Goal: Information Seeking & Learning: Compare options

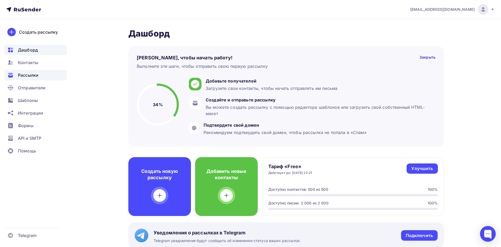
click at [27, 80] on div "Рассылки" at bounding box center [35, 75] width 63 height 11
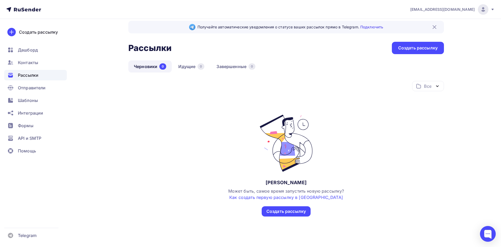
scroll to position [10, 0]
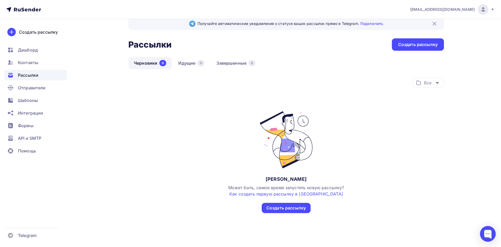
click at [31, 11] on icon at bounding box center [23, 9] width 35 height 6
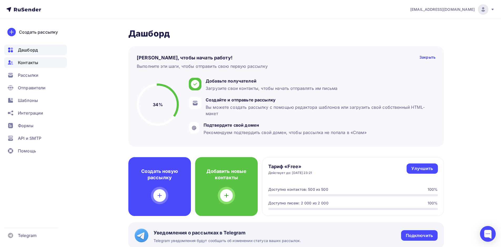
click at [37, 64] on span "Контакты" at bounding box center [28, 62] width 20 height 6
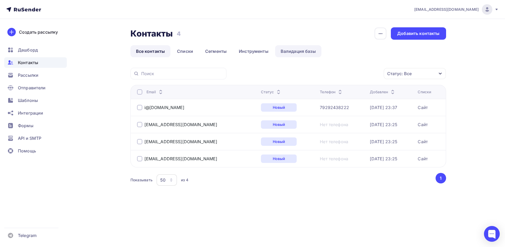
click at [295, 51] on link "Валидация базы" at bounding box center [298, 51] width 46 height 12
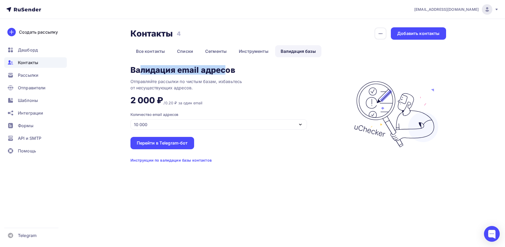
drag, startPoint x: 140, startPoint y: 69, endPoint x: 225, endPoint y: 68, distance: 85.0
click at [225, 68] on div "Валидация email адресов" at bounding box center [182, 70] width 105 height 8
drag, startPoint x: 137, startPoint y: 79, endPoint x: 211, endPoint y: 79, distance: 73.9
click at [210, 79] on div "Отправляйте рассылки по чистым базам, избавьтесь от несуществующих адресов." at bounding box center [196, 84] width 132 height 13
drag, startPoint x: 244, startPoint y: 79, endPoint x: 256, endPoint y: 79, distance: 12.4
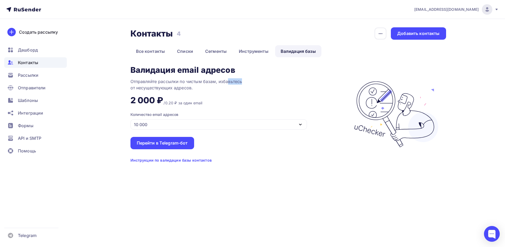
click at [256, 79] on div "Отправляйте рассылки по чистым базам, избавьтесь от несуществующих адресов." at bounding box center [196, 84] width 132 height 13
drag, startPoint x: 147, startPoint y: 86, endPoint x: 180, endPoint y: 87, distance: 33.2
click at [174, 87] on div "Отправляйте рассылки по чистым базам, избавьтесь от несуществующих адресов." at bounding box center [196, 84] width 132 height 13
click at [187, 88] on div "Отправляйте рассылки по чистым базам, избавьтесь от несуществующих адресов." at bounding box center [196, 84] width 132 height 13
click at [194, 123] on div "10 000" at bounding box center [218, 124] width 176 height 10
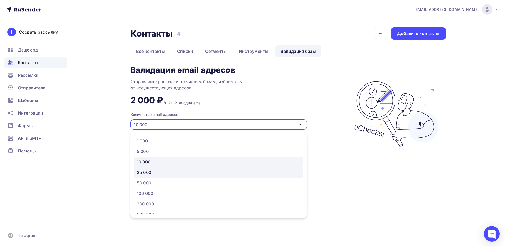
click at [171, 172] on div "25 000" at bounding box center [218, 172] width 163 height 6
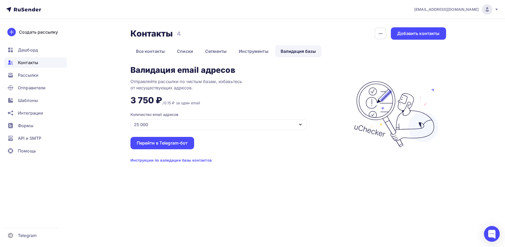
click at [215, 129] on div "25 000" at bounding box center [218, 124] width 176 height 10
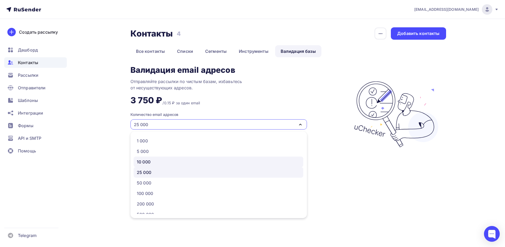
click at [205, 158] on link "10 000" at bounding box center [219, 162] width 170 height 11
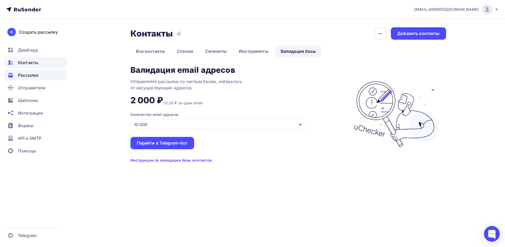
click at [39, 77] on div "Рассылки" at bounding box center [35, 75] width 63 height 11
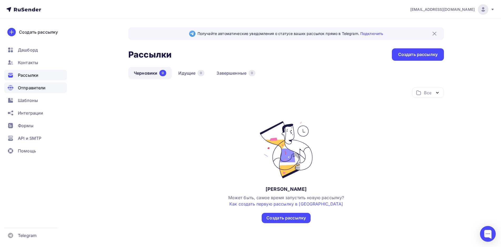
click at [38, 86] on span "Отправители" at bounding box center [32, 88] width 28 height 6
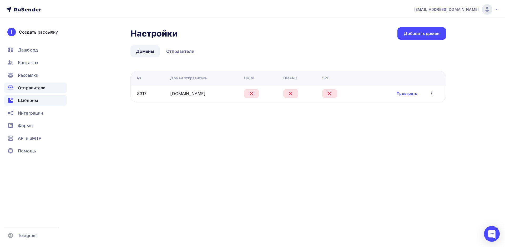
click at [37, 105] on div "Шаблоны" at bounding box center [35, 100] width 63 height 11
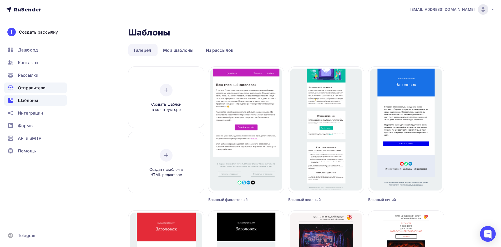
click at [42, 91] on div "Отправители" at bounding box center [35, 88] width 63 height 11
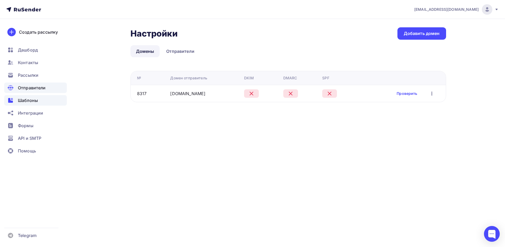
click at [39, 100] on div "Шаблоны" at bounding box center [35, 100] width 63 height 11
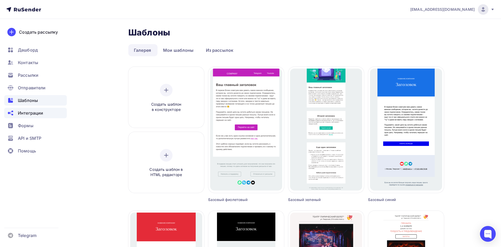
click at [39, 113] on span "Интеграции" at bounding box center [30, 113] width 25 height 6
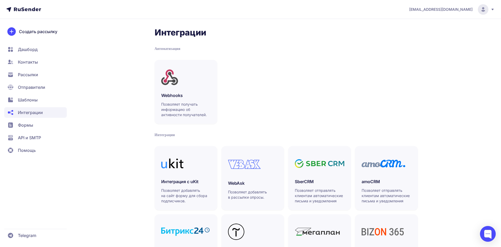
click at [38, 9] on icon at bounding box center [27, 9] width 27 height 4
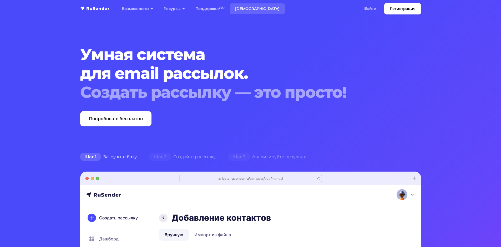
click at [244, 7] on link "[DEMOGRAPHIC_DATA]" at bounding box center [257, 8] width 55 height 11
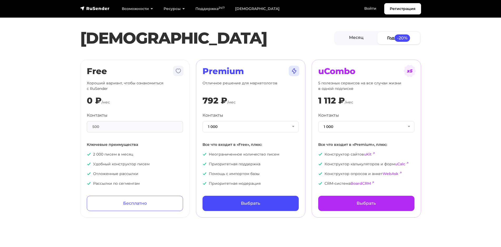
scroll to position [26, 0]
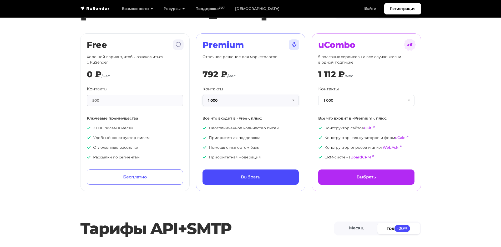
click at [263, 101] on button "1 000" at bounding box center [251, 100] width 96 height 11
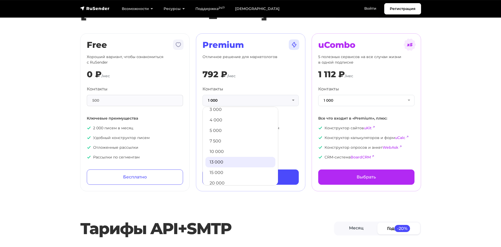
click at [242, 158] on link "13 000" at bounding box center [240, 162] width 70 height 11
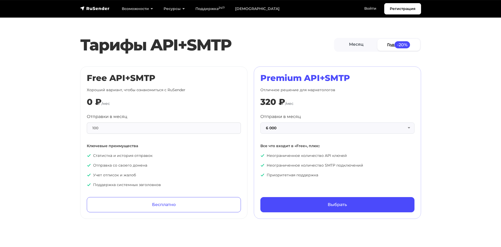
scroll to position [210, 0]
drag, startPoint x: 288, startPoint y: 78, endPoint x: 323, endPoint y: 92, distance: 37.9
click at [328, 92] on div "Premium API+SMTP Отличное решение для маркетологов 320 ₽ /мес Отправки в месяц …" at bounding box center [337, 142] width 154 height 139
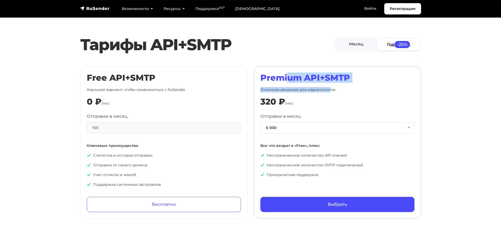
click at [278, 90] on p "Отличное решение для маркетологов" at bounding box center [337, 90] width 154 height 6
click at [293, 128] on button "6 000" at bounding box center [337, 127] width 154 height 11
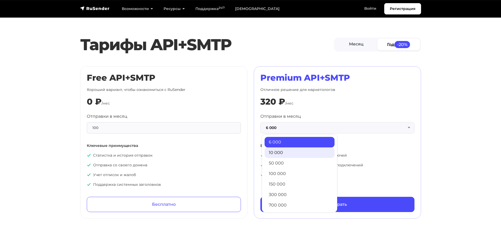
click at [291, 154] on link "10 000" at bounding box center [300, 153] width 70 height 11
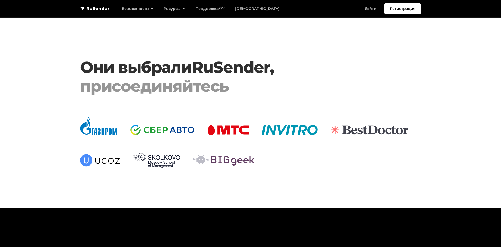
scroll to position [1372, 0]
